Goal: Task Accomplishment & Management: Complete application form

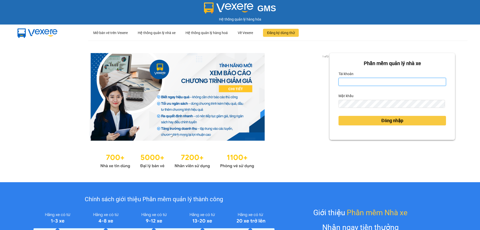
click at [365, 80] on input "Tài khoản" at bounding box center [393, 82] width 108 height 8
type input "vvanh.apq"
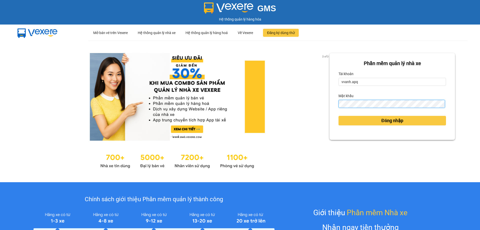
click at [339, 116] on button "Đăng nhập" at bounding box center [393, 121] width 108 height 10
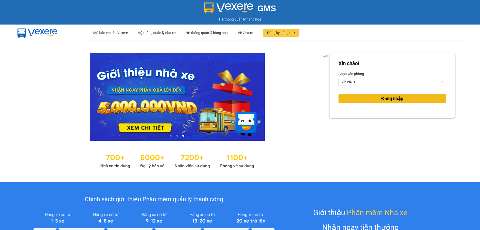
click at [354, 103] on button "Đăng nhập" at bounding box center [393, 99] width 108 height 10
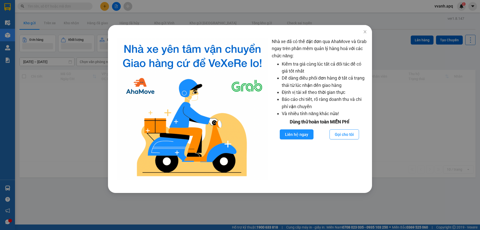
click at [421, 73] on div "Nhà xe đã có thể đặt đơn qua AhaMove và Grab ngay trên phần mềm quản lý hàng ho…" at bounding box center [240, 115] width 480 height 230
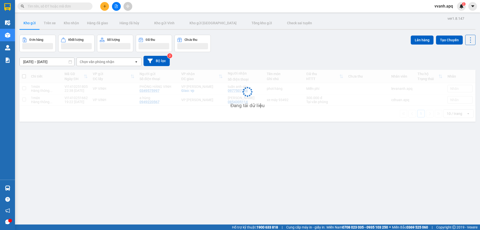
click at [60, 8] on input "text" at bounding box center [57, 7] width 59 height 6
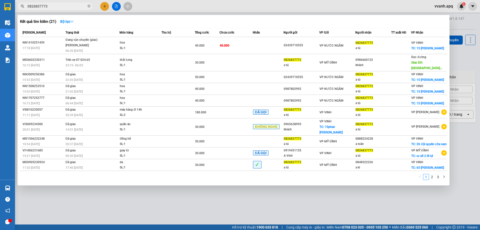
type input "0826837773"
click at [148, 10] on div at bounding box center [240, 115] width 480 height 230
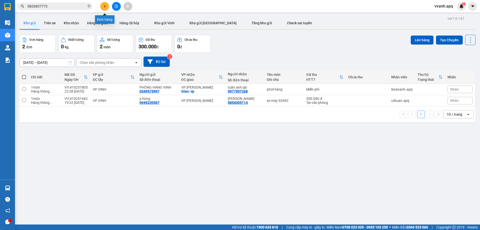
click at [106, 6] on icon "plus" at bounding box center [105, 7] width 4 height 4
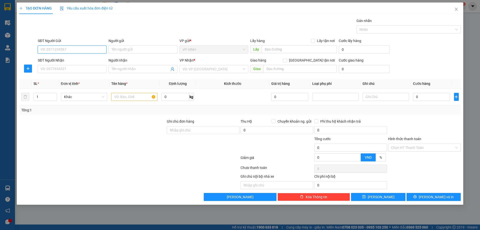
click at [91, 49] on input "SĐT Người Gửi" at bounding box center [72, 50] width 69 height 8
type input "0966698281"
click at [75, 59] on div "0966698281 - a long" at bounding box center [72, 60] width 63 height 6
type input "a long"
type input "0966698281"
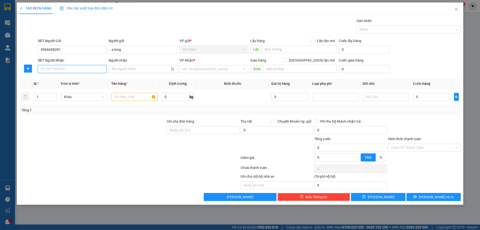
click at [75, 68] on input "SĐT Người Nhận" at bounding box center [72, 69] width 69 height 8
click at [76, 78] on div "0828203338 - a vũ" at bounding box center [72, 79] width 63 height 6
type input "0828203338"
type input "a vũ"
click at [132, 98] on input "text" at bounding box center [134, 97] width 46 height 8
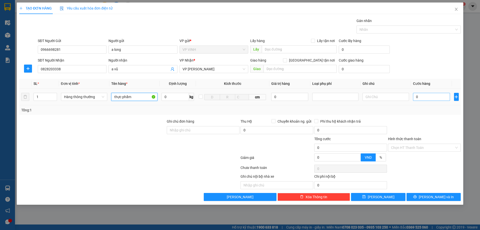
type input "thực phẩm"
click at [435, 96] on input "0" at bounding box center [431, 97] width 37 height 8
type input "4"
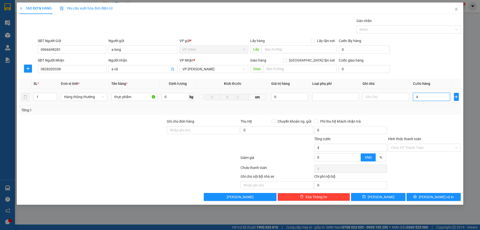
type input "40"
type input "40.000"
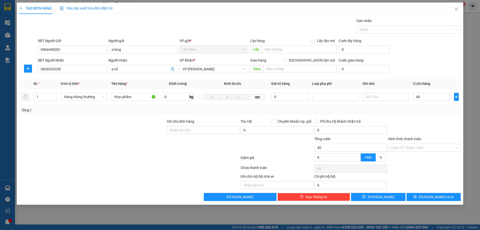
type input "40.000"
click at [437, 115] on div "Transit Pickup Surcharge Ids Transit Deliver Surcharge Ids Transit Deliver Surc…" at bounding box center [240, 109] width 442 height 183
click at [88, 70] on input "0828203338" at bounding box center [72, 69] width 69 height 8
click at [395, 112] on div "Tổng: 1" at bounding box center [240, 110] width 438 height 6
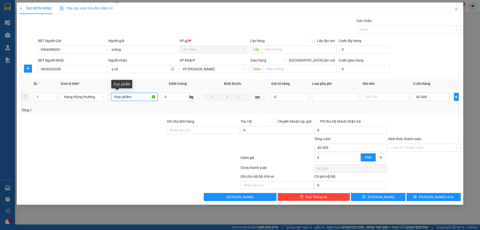
click at [139, 96] on input "thực phẩm" at bounding box center [134, 97] width 46 height 8
type input "thực phẩm ( trứng )"
click at [187, 120] on label "Ghi chú đơn hàng" at bounding box center [181, 121] width 28 height 4
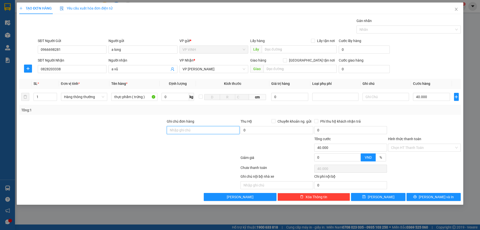
click at [187, 126] on input "Ghi chú đơn hàng" at bounding box center [203, 130] width 73 height 8
click at [187, 120] on label "Ghi chú đơn hàng" at bounding box center [181, 121] width 28 height 4
click at [187, 126] on input "Ghi chú đơn hàng" at bounding box center [203, 130] width 73 height 8
click at [179, 130] on input "Ghi chú đơn hàng" at bounding box center [203, 130] width 73 height 8
click at [256, 133] on input "0" at bounding box center [277, 130] width 73 height 8
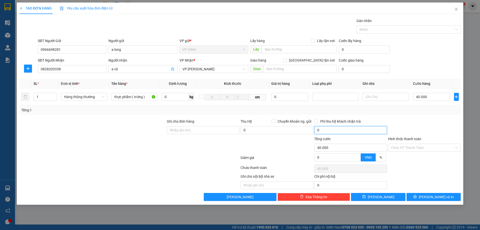
click at [326, 132] on input "0" at bounding box center [350, 130] width 73 height 8
click at [264, 113] on div "Tổng: 1" at bounding box center [240, 110] width 442 height 10
click at [237, 83] on span "Kích thước" at bounding box center [232, 84] width 17 height 4
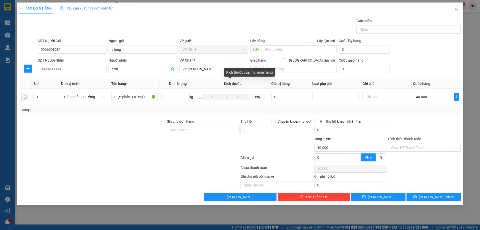
click at [227, 83] on span "Kích thước" at bounding box center [232, 84] width 17 height 4
click at [230, 74] on div "Kích thước của mỗi món hàng" at bounding box center [249, 72] width 51 height 9
click at [240, 74] on div "Kích thước của mỗi món hàng" at bounding box center [249, 72] width 51 height 9
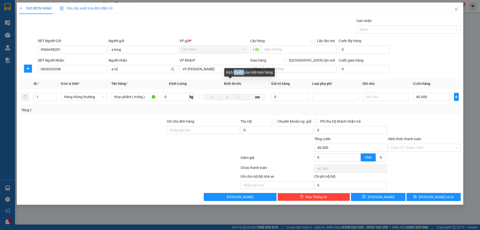
click at [240, 74] on div "Kích thước của mỗi món hàng" at bounding box center [249, 72] width 51 height 9
click at [250, 73] on div "Kích thước của mỗi món hàng" at bounding box center [249, 72] width 51 height 9
click at [442, 132] on div at bounding box center [425, 128] width 74 height 18
click at [426, 146] on input "Hình thức thanh toán" at bounding box center [422, 148] width 63 height 8
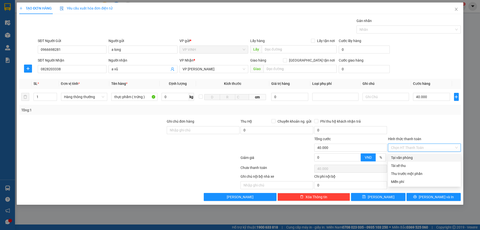
click at [417, 157] on div "Tại văn phòng" at bounding box center [424, 158] width 67 height 6
type input "0"
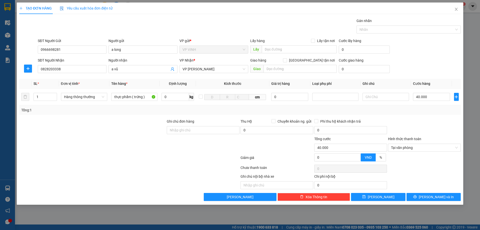
click at [415, 122] on div at bounding box center [425, 128] width 74 height 18
click at [432, 195] on span "[PERSON_NAME] và In" at bounding box center [436, 197] width 35 height 6
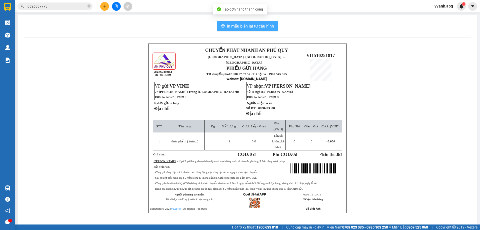
click at [257, 28] on span "In mẫu biên lai tự cấu hình" at bounding box center [250, 26] width 47 height 6
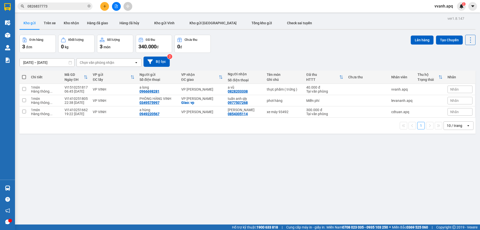
click at [108, 6] on button at bounding box center [104, 6] width 9 height 9
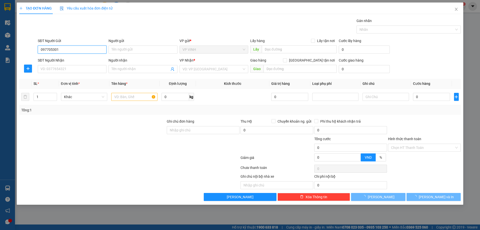
type input "0977053012"
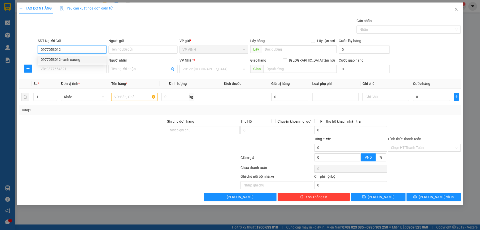
click at [76, 62] on div "0977053012 - anh cương" at bounding box center [72, 60] width 63 height 6
type input "anh cương"
checkbox input "true"
type input "112 nguyên phi [PERSON_NAME]"
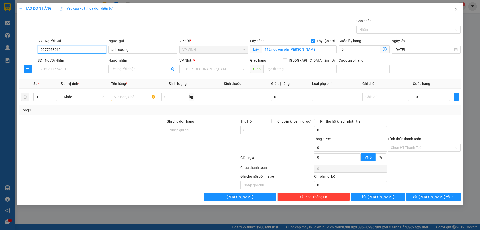
type input "0977053012"
click at [82, 68] on input "SĐT Người Nhận" at bounding box center [72, 69] width 69 height 8
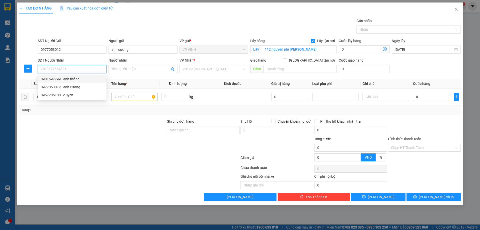
click at [84, 79] on div "0901597799 - anh thắng" at bounding box center [72, 79] width 63 height 6
type input "0901597799"
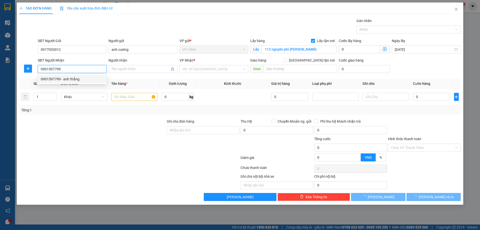
type input "anh thắng"
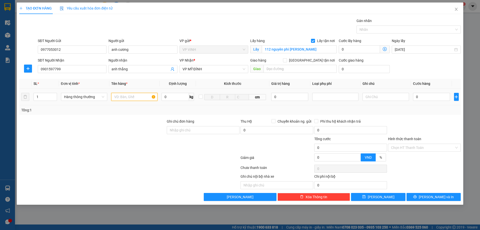
click at [137, 97] on input "text" at bounding box center [134, 97] width 46 height 8
type input "thực phẩm"
click at [424, 98] on input "0" at bounding box center [431, 97] width 37 height 8
type input "5"
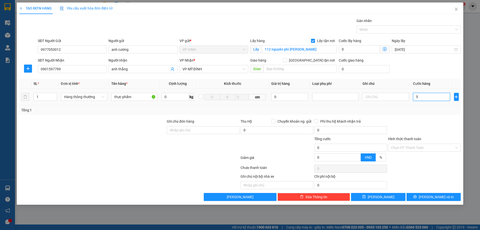
type input "5"
type input "50"
type input "50.000"
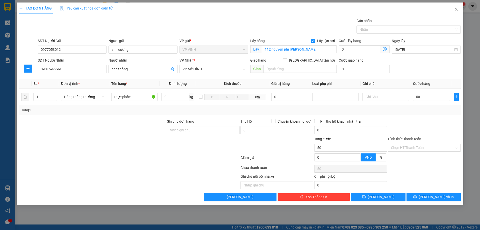
type input "50.000"
drag, startPoint x: 434, startPoint y: 118, endPoint x: 434, endPoint y: 123, distance: 4.5
click at [434, 119] on div at bounding box center [425, 128] width 74 height 18
click at [423, 147] on input "Hình thức thanh toán" at bounding box center [422, 148] width 63 height 8
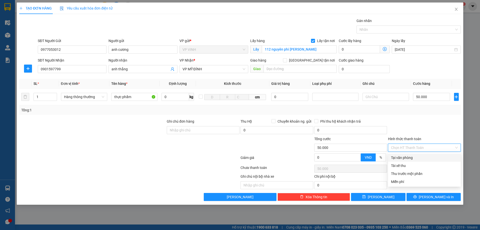
click at [419, 158] on div "Tại văn phòng" at bounding box center [424, 158] width 67 height 6
type input "0"
click at [417, 128] on div at bounding box center [425, 128] width 74 height 18
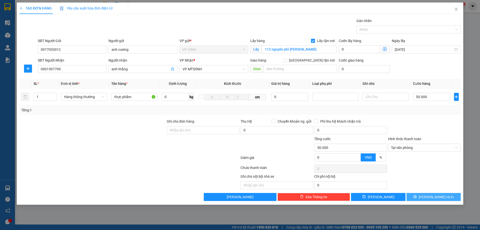
click at [431, 194] on span "[PERSON_NAME] và In" at bounding box center [436, 197] width 35 height 6
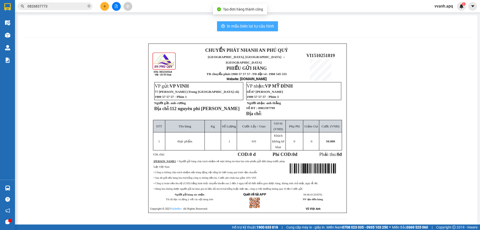
click at [254, 25] on span "In mẫu biên lai tự cấu hình" at bounding box center [250, 26] width 47 height 6
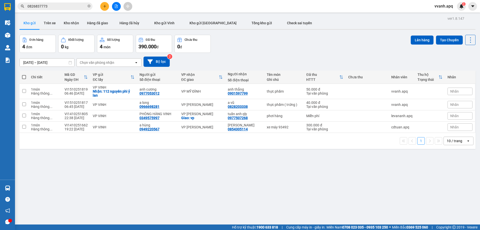
click at [343, 48] on div "Đơn hàng 4 đơn Khối lượng 0 kg Số lượng 4 món Đã thu 390.000 đ Chưa thu 0 đ Lên…" at bounding box center [248, 44] width 456 height 18
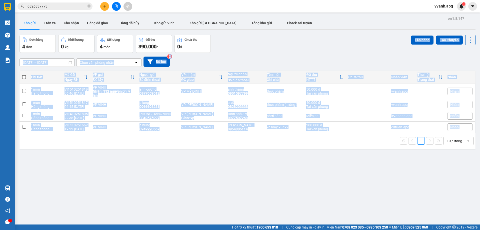
drag, startPoint x: 343, startPoint y: 47, endPoint x: 356, endPoint y: 144, distance: 98.2
click at [356, 144] on div "ver 1.8.147 Kho gửi Trên xe Kho nhận Hàng đã giao Hàng đã hủy Kho gửi Vinh Kho …" at bounding box center [248, 130] width 460 height 230
click at [356, 144] on div "1 10 / trang open" at bounding box center [248, 141] width 452 height 9
drag, startPoint x: 356, startPoint y: 144, endPoint x: 339, endPoint y: 51, distance: 94.6
click at [340, 55] on div "ver 1.8.147 Kho gửi Trên xe Kho nhận Hàng đã giao Hàng đã hủy Kho gửi Vinh Kho …" at bounding box center [248, 130] width 460 height 230
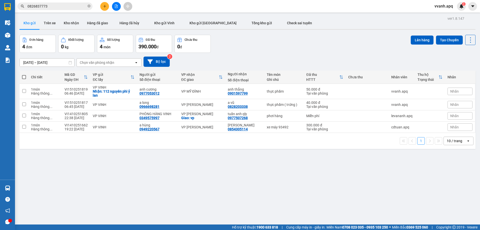
click at [337, 47] on div "Đơn hàng 4 đơn Khối lượng 0 kg Số lượng 4 món Đã thu 390.000 đ Chưa thu 0 đ Lên…" at bounding box center [248, 44] width 456 height 18
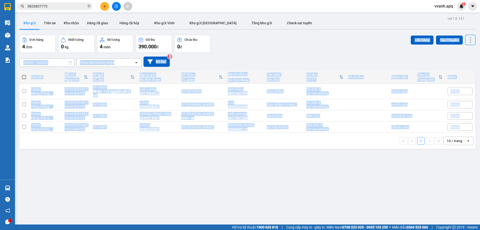
drag, startPoint x: 337, startPoint y: 47, endPoint x: 346, endPoint y: 140, distance: 93.7
click at [346, 140] on div "ver 1.8.147 Kho gửi Trên xe Kho nhận Hàng đã giao Hàng đã hủy Kho gửi Vinh Kho …" at bounding box center [248, 130] width 460 height 230
click at [346, 140] on div "1 10 / trang open" at bounding box center [248, 141] width 452 height 9
drag, startPoint x: 346, startPoint y: 140, endPoint x: 340, endPoint y: 35, distance: 105.5
click at [340, 35] on div "ver 1.8.147 Kho gửi Trên xe Kho nhận Hàng đã giao Hàng đã hủy Kho gửi Vinh Kho …" at bounding box center [248, 130] width 460 height 230
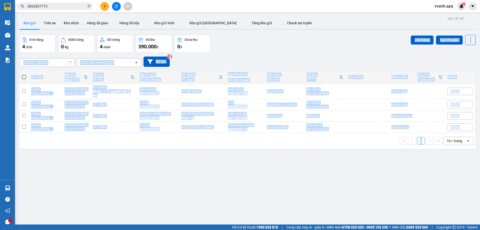
click at [340, 35] on div "Đơn hàng 4 đơn Khối lượng 0 kg Số lượng 4 món Đã thu 390.000 đ Chưa thu 0 đ Lên…" at bounding box center [248, 44] width 456 height 18
drag, startPoint x: 324, startPoint y: 46, endPoint x: 348, endPoint y: 142, distance: 98.6
click at [348, 142] on div "ver 1.8.147 Kho gửi Trên xe Kho nhận Hàng đã giao Hàng đã hủy Kho gửi Vinh Kho …" at bounding box center [248, 130] width 460 height 230
click at [350, 143] on div "1 10 / trang open" at bounding box center [248, 141] width 452 height 9
click at [350, 140] on div "1 10 / trang open" at bounding box center [248, 141] width 452 height 9
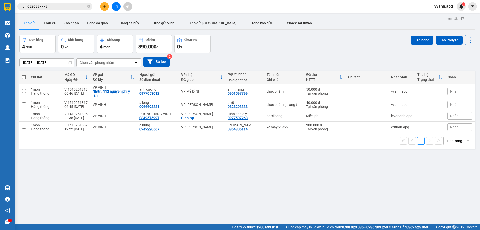
click at [120, 9] on div at bounding box center [117, 6] width 38 height 9
click at [117, 7] on icon "file-add" at bounding box center [117, 7] width 4 height 4
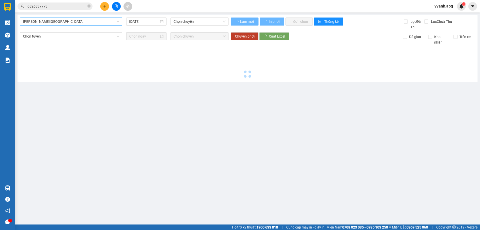
click at [66, 24] on span "[PERSON_NAME][GEOGRAPHIC_DATA]" at bounding box center [71, 22] width 96 height 8
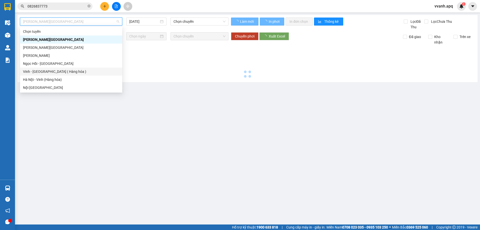
drag, startPoint x: 56, startPoint y: 70, endPoint x: 153, endPoint y: 51, distance: 99.0
click at [57, 70] on div "Vinh - [GEOGRAPHIC_DATA] ( Hàng hóa )" at bounding box center [71, 72] width 96 height 6
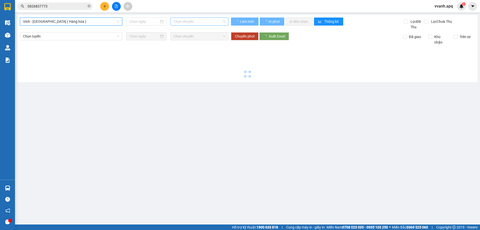
click at [200, 24] on span "Chọn chuyến" at bounding box center [200, 22] width 52 height 8
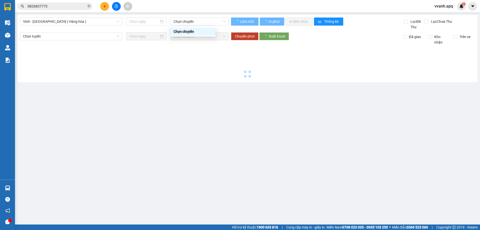
type input "[DATE]"
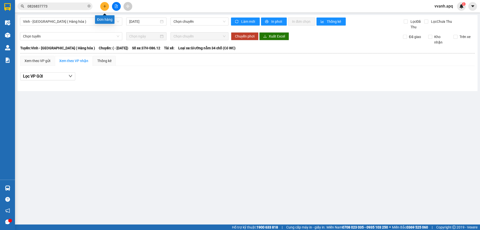
click at [106, 5] on icon "plus" at bounding box center [105, 7] width 4 height 4
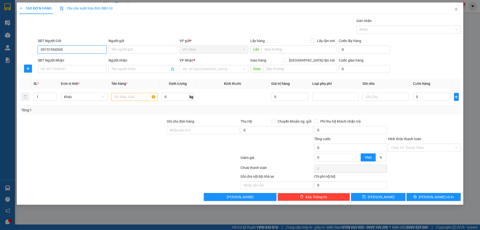
click at [55, 48] on input "09151954545" at bounding box center [72, 50] width 69 height 8
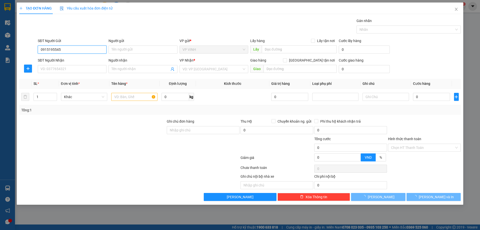
click at [79, 52] on input "0915195545" at bounding box center [72, 50] width 69 height 8
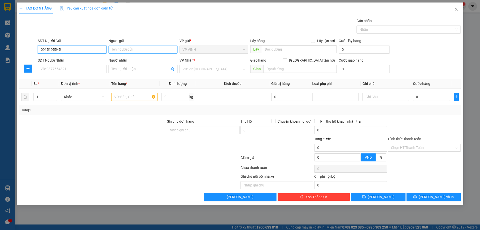
type input "0915195545"
click at [116, 51] on input "Người gửi" at bounding box center [143, 50] width 69 height 8
click at [91, 48] on input "0915195545" at bounding box center [72, 50] width 69 height 8
click at [75, 60] on div "0915195545 - A Hải" at bounding box center [72, 60] width 63 height 6
type input "A Hải"
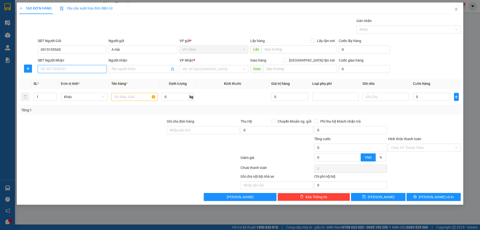
click at [74, 67] on input "SĐT Người Nhận" at bounding box center [72, 69] width 69 height 8
click at [89, 80] on div "0866701945 - 0977662256 trường diệp" at bounding box center [72, 79] width 63 height 6
type input "0866701945"
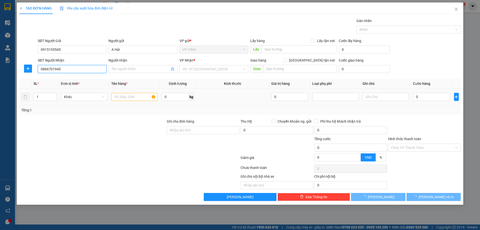
type input "0977662256 trường diệp"
checkbox input "true"
type input "12 ngõ [GEOGRAPHIC_DATA], [GEOGRAPHIC_DATA], bắc từ [GEOGRAPHIC_DATA], [GEOGRAP…"
type input "70.000"
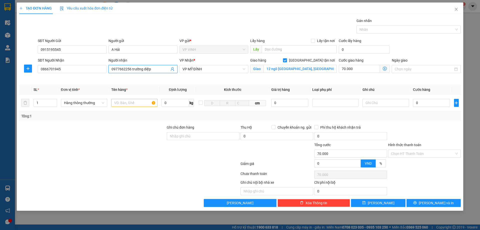
drag, startPoint x: 130, startPoint y: 69, endPoint x: 110, endPoint y: 70, distance: 20.5
click at [110, 70] on span "0977662256 trường diệp" at bounding box center [143, 69] width 69 height 8
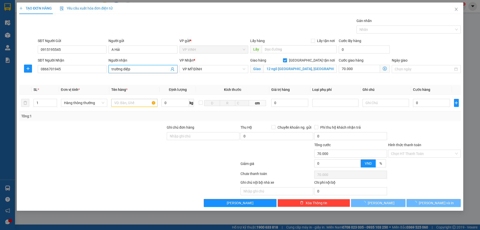
type input "trường diệp"
drag, startPoint x: 342, startPoint y: 87, endPoint x: 353, endPoint y: 87, distance: 11.0
click at [345, 87] on th "Loại phụ phí" at bounding box center [335, 90] width 50 height 10
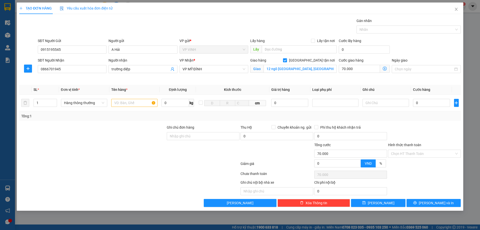
click at [384, 69] on icon "dollar-circle" at bounding box center [385, 69] width 4 height 4
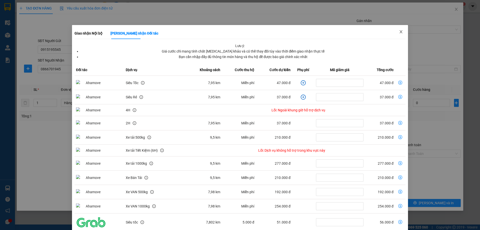
click at [400, 32] on icon "close" at bounding box center [401, 32] width 4 height 4
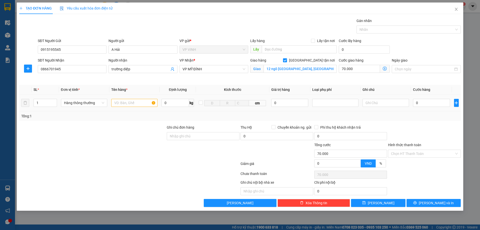
click at [113, 108] on td at bounding box center [134, 103] width 50 height 17
click at [118, 104] on input "text" at bounding box center [134, 103] width 46 height 8
type input "thực phẩm ( hàng dễ vỡ )"
click at [415, 103] on input "0" at bounding box center [431, 103] width 37 height 8
type input "6"
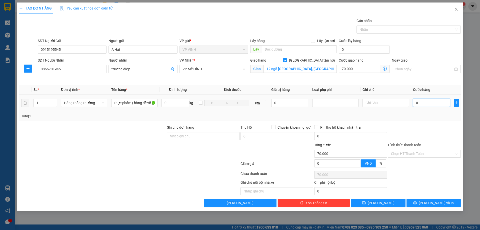
type input "70.006"
type input "60"
type input "70.060"
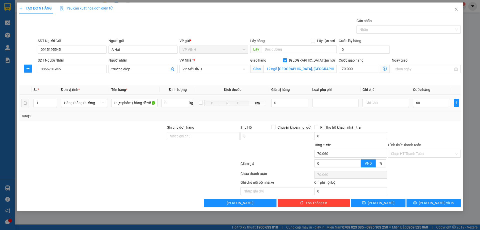
type input "60.000"
type input "130.000"
click at [417, 108] on td "60.000" at bounding box center [431, 103] width 41 height 17
click at [386, 105] on input "text" at bounding box center [386, 103] width 46 height 8
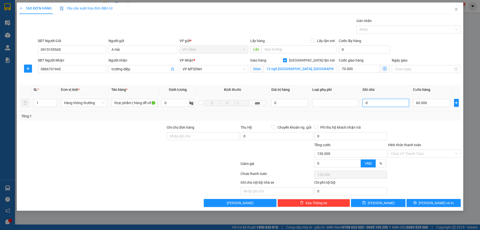
type input "d"
type input "đã tt ship"
click at [414, 123] on div "Transit Pickup Surcharge Ids Transit Deliver Surcharge Ids Transit Deliver Surc…" at bounding box center [240, 112] width 442 height 189
click at [415, 153] on input "Hình thức thanh toán" at bounding box center [422, 154] width 63 height 8
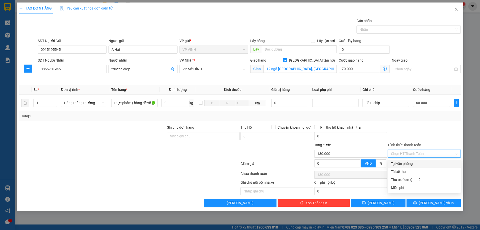
click at [413, 165] on div "Tại văn phòng" at bounding box center [424, 164] width 67 height 6
type input "0"
click at [419, 139] on div at bounding box center [425, 134] width 74 height 18
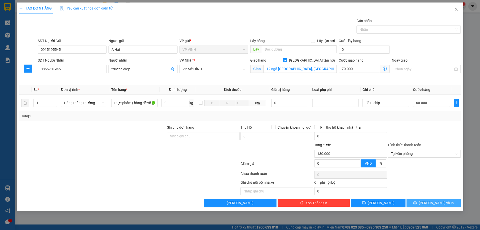
click at [439, 205] on span "[PERSON_NAME] và In" at bounding box center [436, 203] width 35 height 6
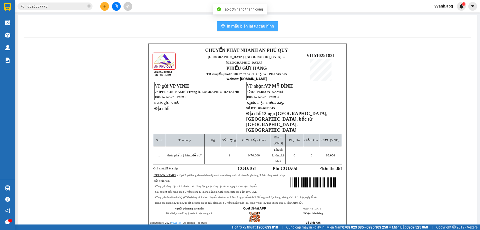
click at [255, 23] on button "In mẫu biên lai tự cấu hình" at bounding box center [247, 26] width 61 height 10
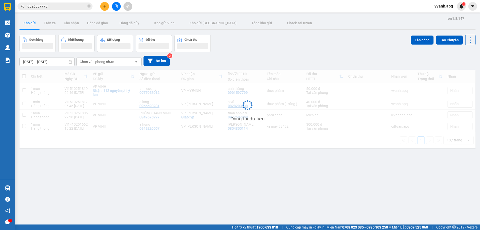
click at [356, 45] on div "Đơn hàng Khối lượng Số lượng Đã thu Chưa thu Lên hàng Tạo Chuyến" at bounding box center [248, 43] width 456 height 17
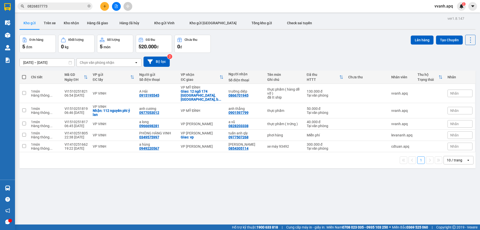
drag, startPoint x: 360, startPoint y: 73, endPoint x: 353, endPoint y: 88, distance: 16.4
drag, startPoint x: 353, startPoint y: 88, endPoint x: 403, endPoint y: 11, distance: 92.0
click at [361, 24] on div "Kho gửi Trên xe Kho nhận Hàng đã giao Hàng đã hủy Kho gửi [PERSON_NAME] gửi Hà …" at bounding box center [248, 23] width 456 height 13
click at [446, 4] on span "vvanh.apq" at bounding box center [444, 6] width 27 height 6
click at [444, 11] on div "Đăng xuất Đổi mật khẩu" at bounding box center [447, 20] width 32 height 18
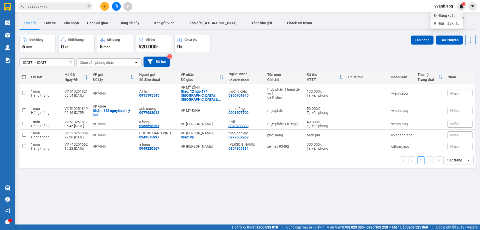
click at [445, 14] on span "Đăng xuất" at bounding box center [449, 16] width 21 height 6
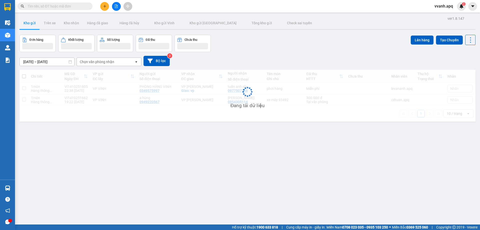
click at [68, 6] on input "text" at bounding box center [57, 7] width 59 height 6
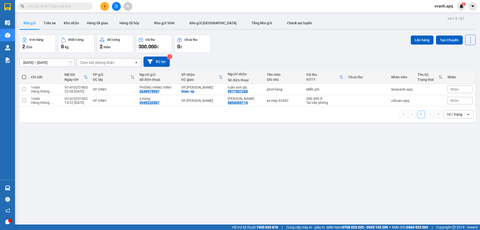
paste input "0828203338"
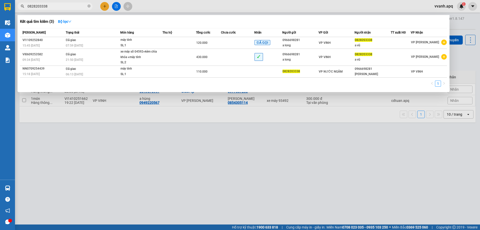
type input "0828203338"
click at [192, 22] on div "Kết quả tìm kiếm ( 3 ) Bộ lọc" at bounding box center [233, 22] width 427 height 8
